Goal: Task Accomplishment & Management: Manage account settings

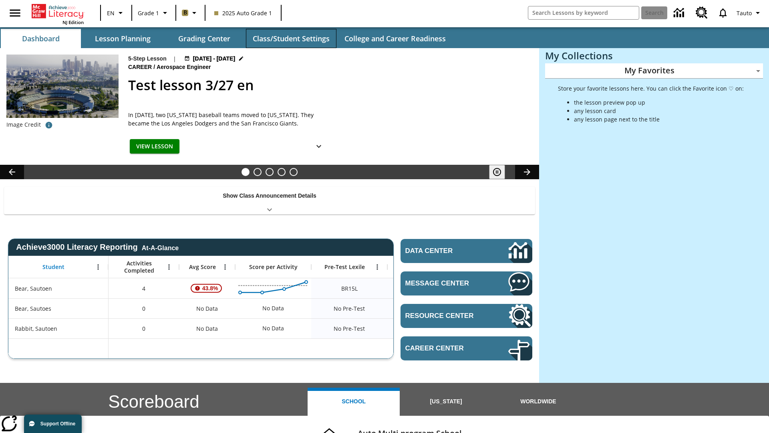
click at [291, 38] on button "Class/Student Settings" at bounding box center [291, 38] width 91 height 19
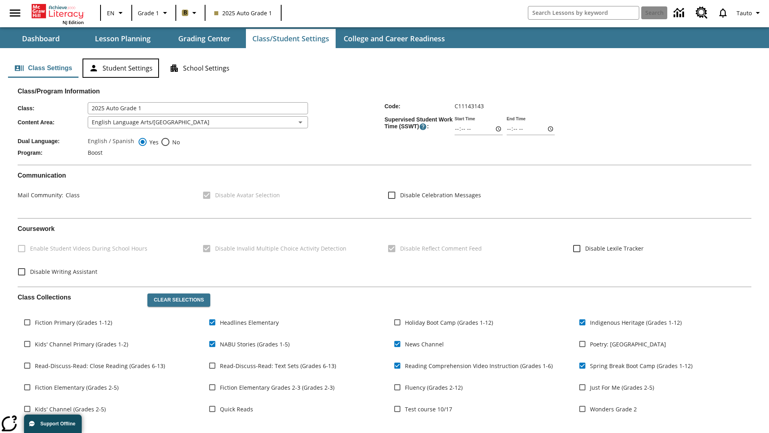
click at [121, 68] on button "Student Settings" at bounding box center [120, 67] width 76 height 19
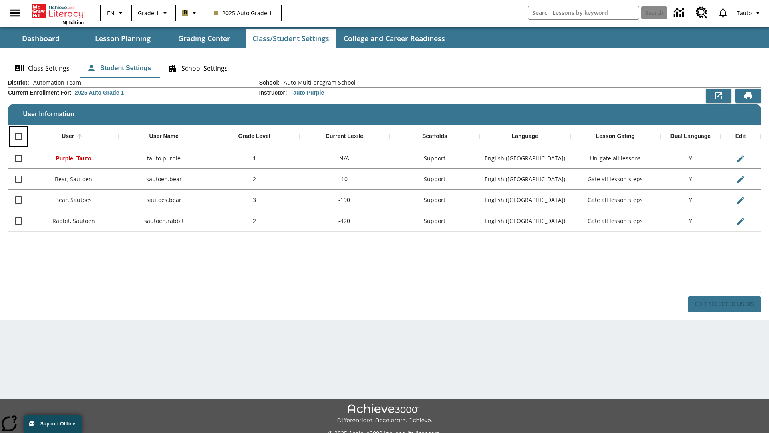
click at [18, 136] on input "Select all rows" at bounding box center [18, 136] width 17 height 17
checkbox input "true"
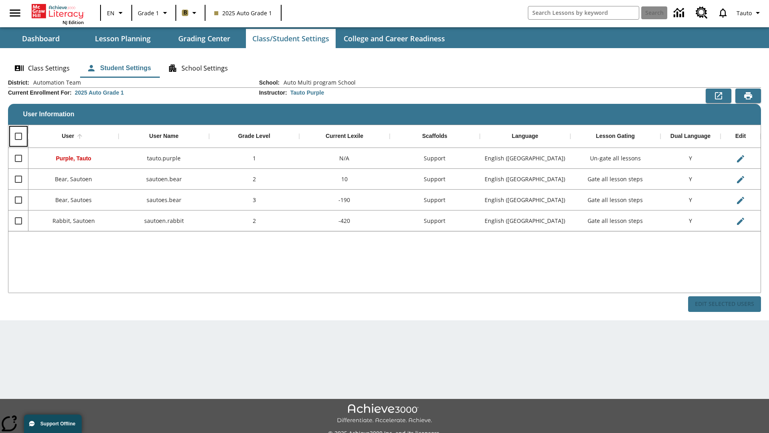
checkbox input "true"
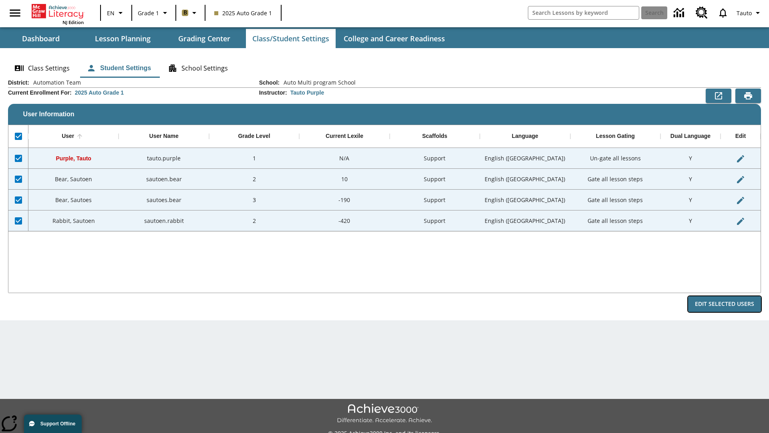
click at [724, 304] on button "Edit Selected Users" at bounding box center [724, 304] width 73 height 16
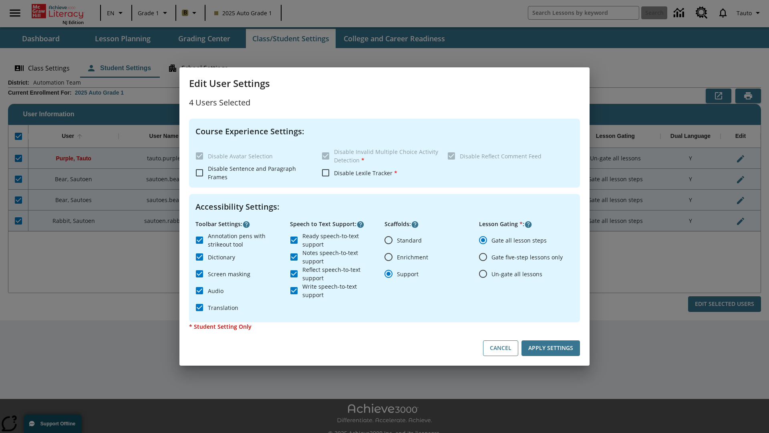
click at [388, 257] on input "Enrichment" at bounding box center [388, 256] width 17 height 17
click at [501, 348] on button "Cancel" at bounding box center [500, 348] width 35 height 16
radio input "false"
radio input "true"
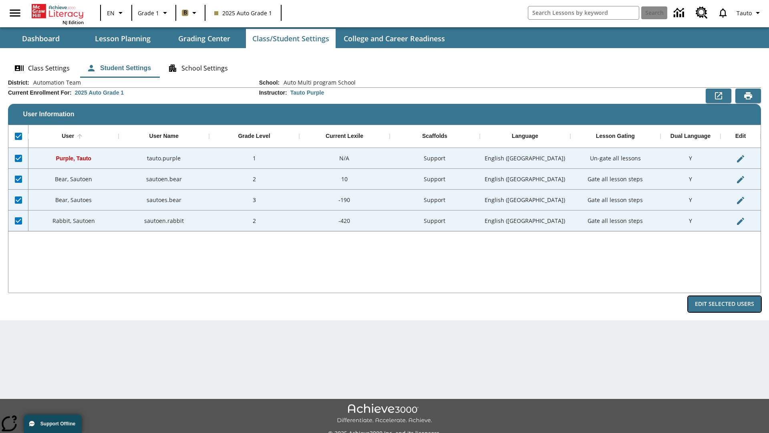
click at [724, 304] on button "Edit Selected Users" at bounding box center [724, 304] width 73 height 16
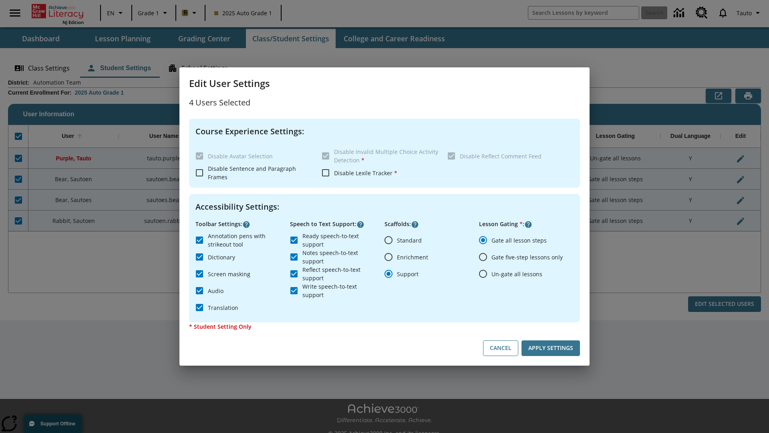
click at [388, 257] on input "Enrichment" at bounding box center [388, 256] width 17 height 17
radio input "true"
click at [551, 348] on button "Apply Settings" at bounding box center [550, 348] width 58 height 16
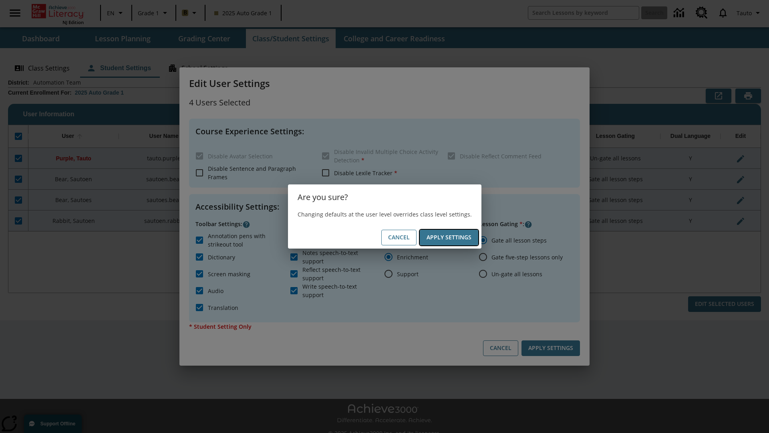
click at [449, 237] on button "Apply Settings" at bounding box center [449, 237] width 58 height 16
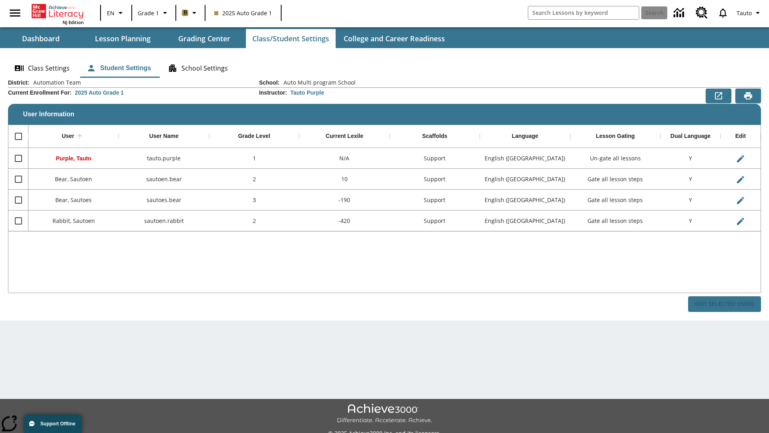
checkbox input "false"
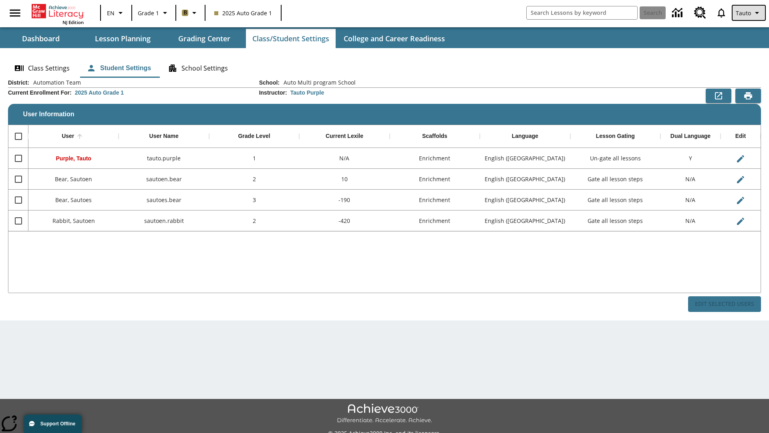
click at [749, 13] on span "Tauto" at bounding box center [743, 13] width 15 height 8
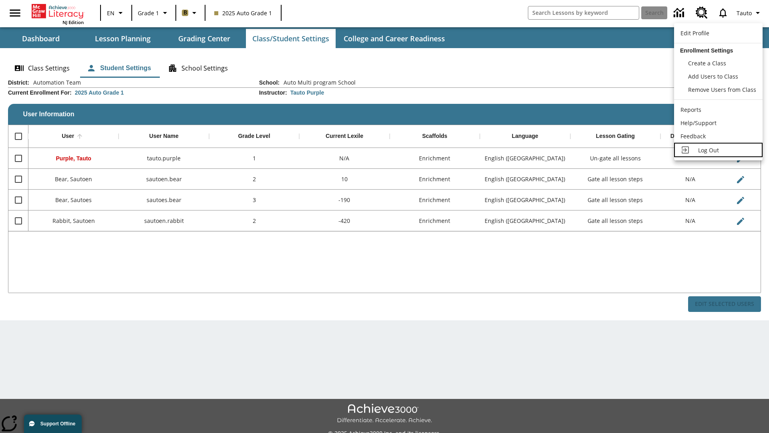
click at [718, 150] on span "Log Out" at bounding box center [708, 150] width 21 height 8
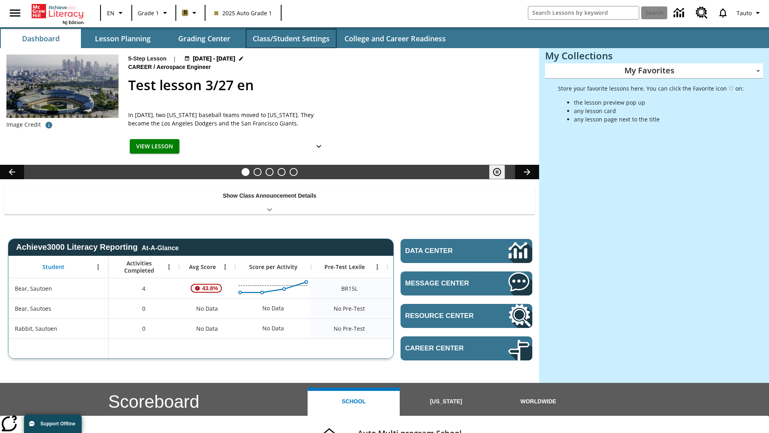
click at [291, 38] on button "Class/Student Settings" at bounding box center [291, 38] width 91 height 19
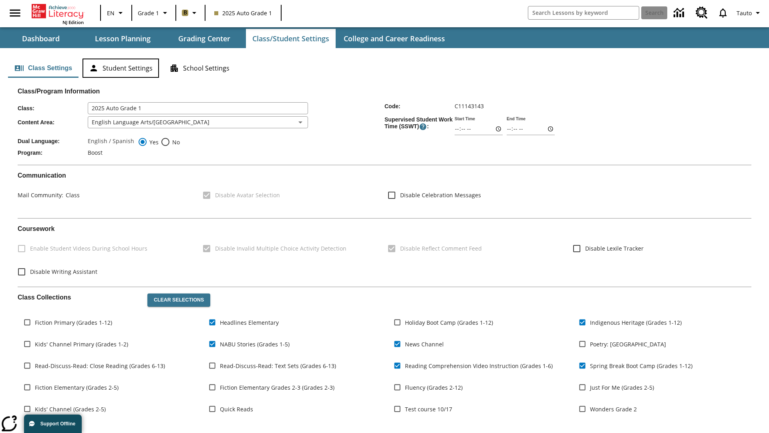
click at [121, 68] on button "Student Settings" at bounding box center [120, 67] width 76 height 19
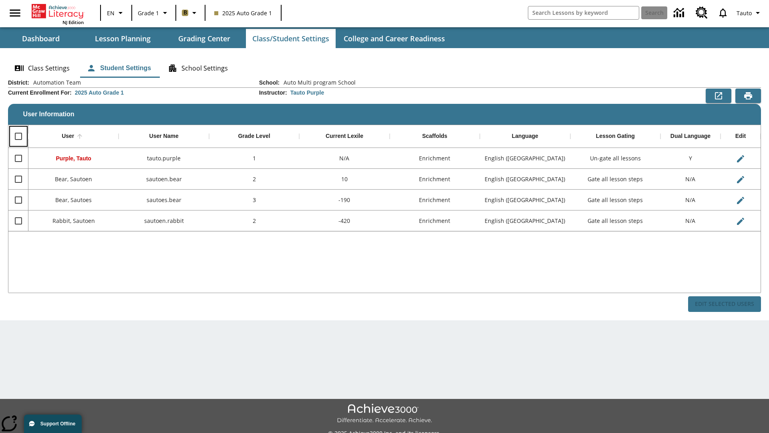
click at [18, 136] on input "Select all rows" at bounding box center [18, 136] width 17 height 17
checkbox input "true"
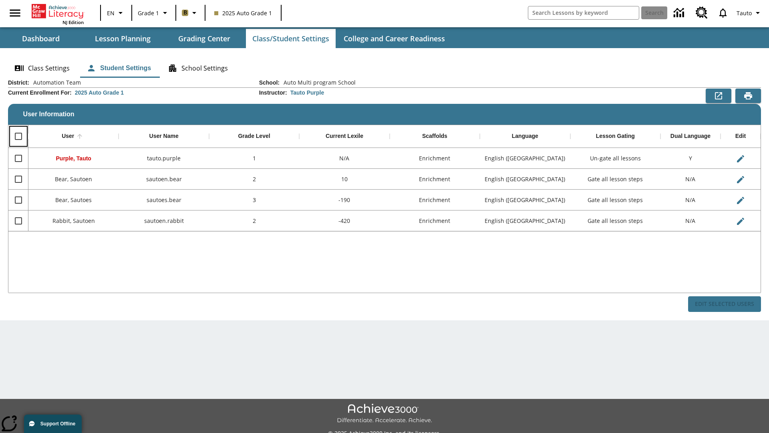
checkbox input "true"
